Goal: Task Accomplishment & Management: Manage account settings

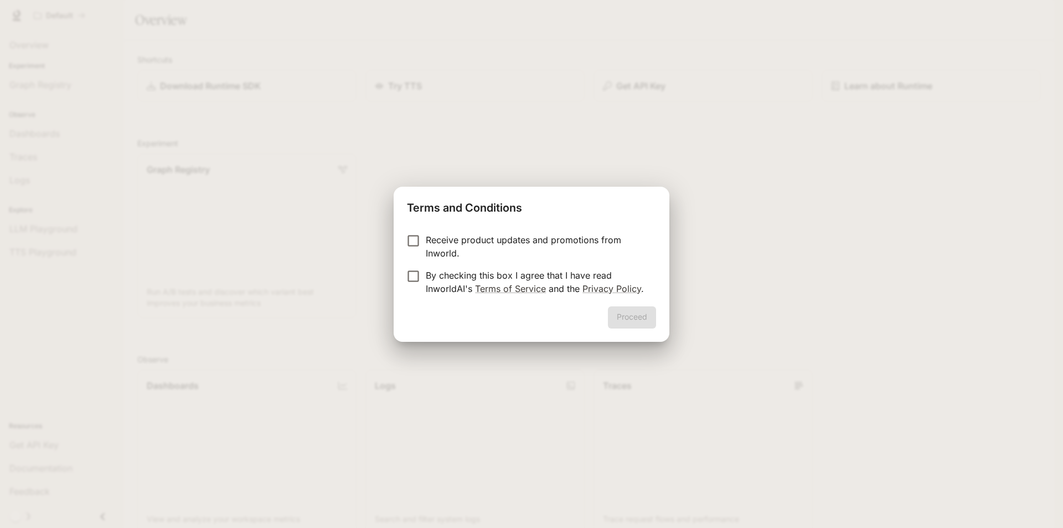
click at [441, 250] on label "Receive product updates and promotions from Inworld." at bounding box center [524, 246] width 246 height 27
click at [617, 316] on button "Proceed" at bounding box center [632, 317] width 48 height 22
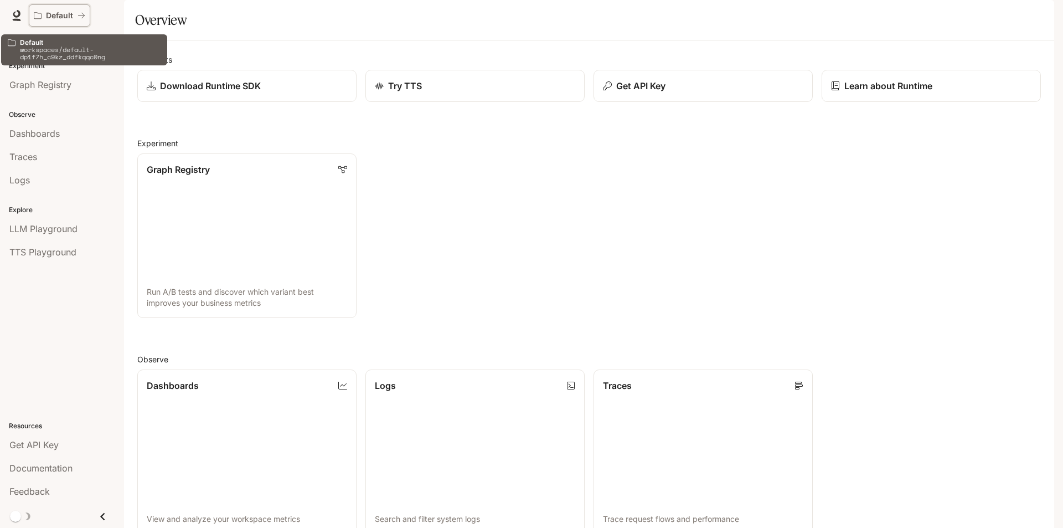
click at [43, 19] on div "Default" at bounding box center [56, 15] width 44 height 9
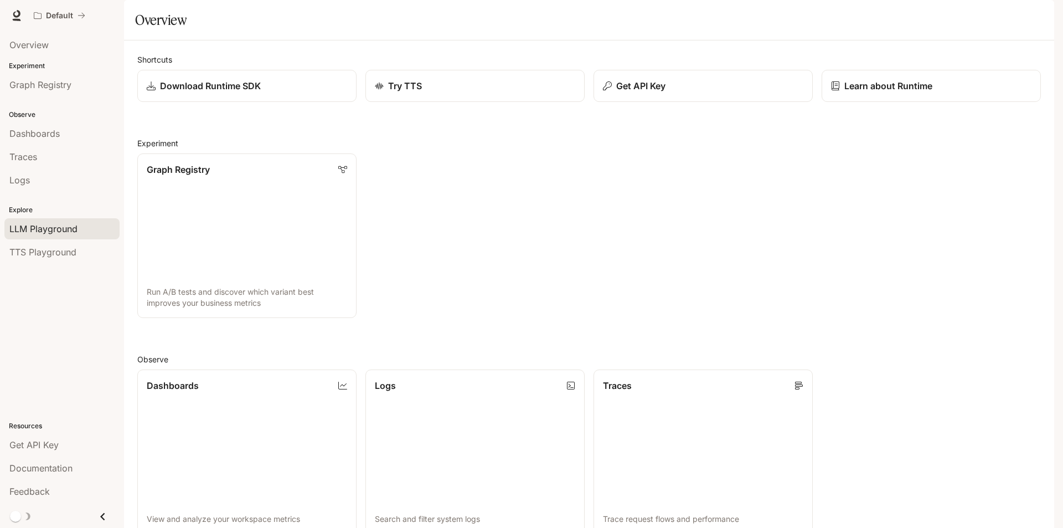
scroll to position [50, 0]
click at [43, 68] on p "Experiment" at bounding box center [62, 66] width 124 height 10
click at [40, 65] on p "Experiment" at bounding box center [62, 66] width 124 height 10
click at [43, 80] on span "Graph Registry" at bounding box center [40, 84] width 62 height 13
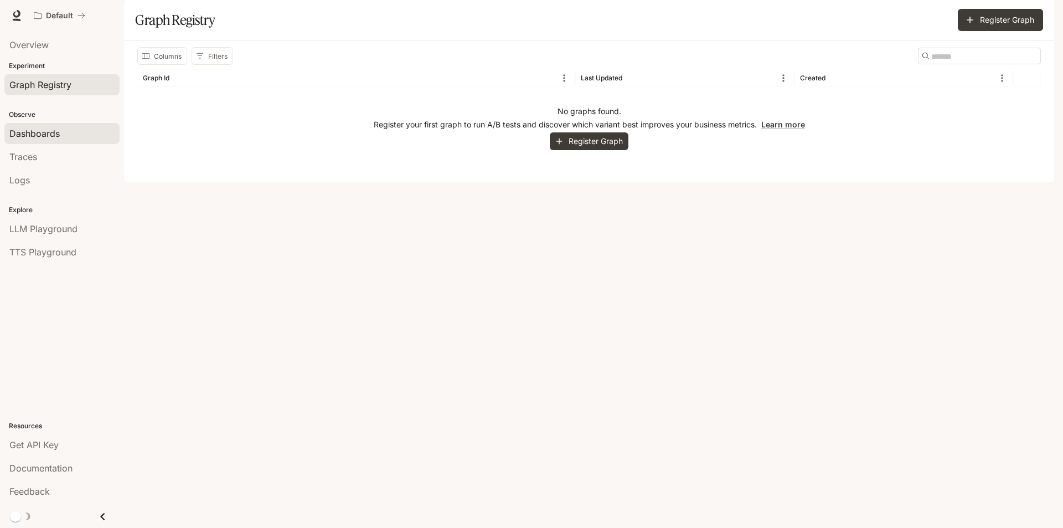
click at [32, 139] on span "Dashboards" at bounding box center [34, 133] width 50 height 13
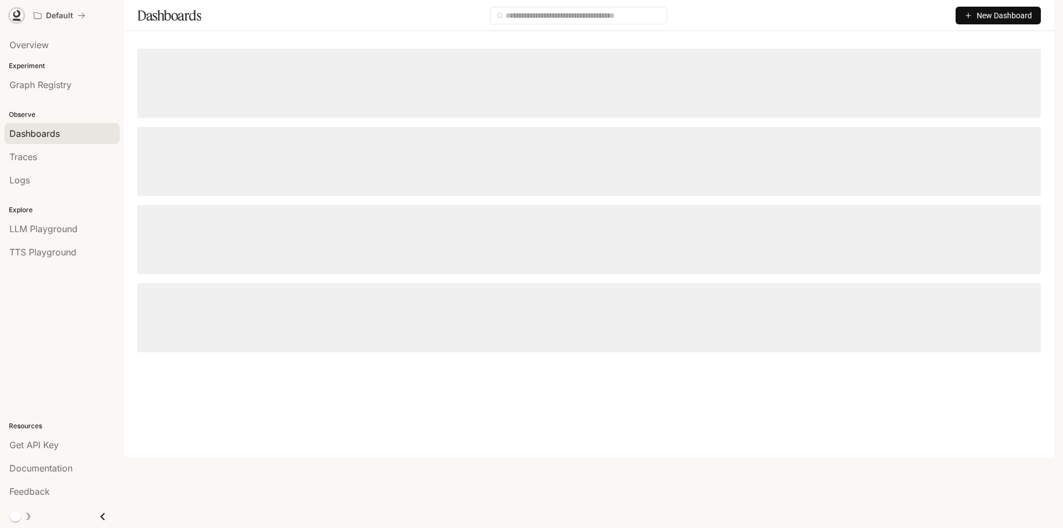
click at [16, 17] on icon at bounding box center [16, 14] width 7 height 8
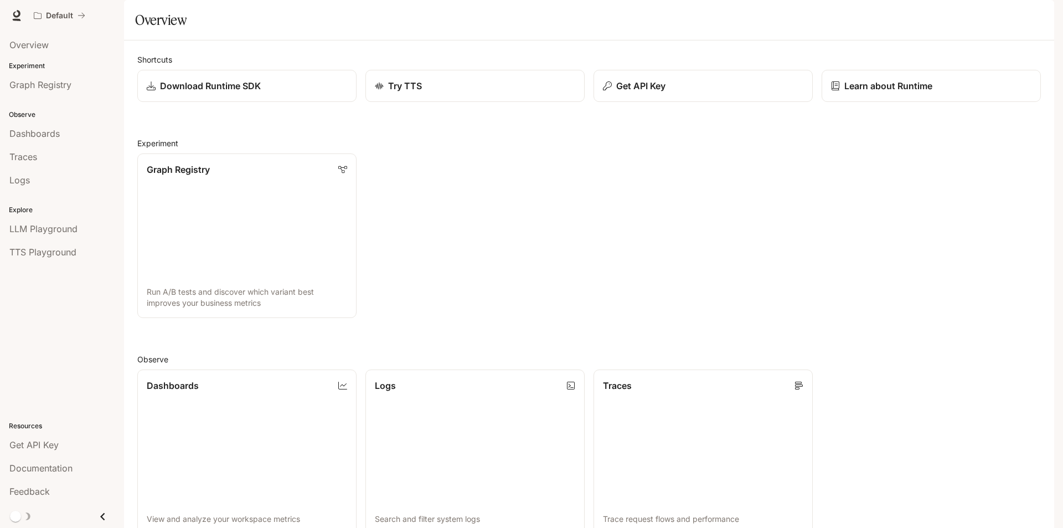
click at [1035, 18] on img "button" at bounding box center [1039, 16] width 16 height 16
click at [996, 12] on div at bounding box center [531, 264] width 1063 height 528
click at [1039, 18] on img "button" at bounding box center [1039, 16] width 16 height 16
click at [921, 192] on span "Sign out" at bounding box center [967, 193] width 145 height 11
